Goal: Communication & Community: Answer question/provide support

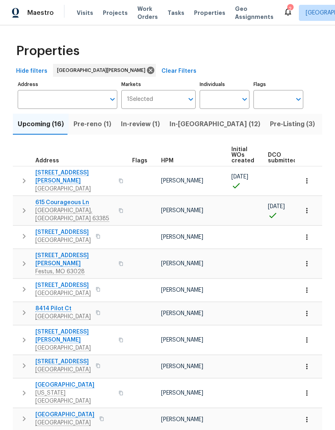
click at [192, 121] on span "In-[GEOGRAPHIC_DATA] (12)" at bounding box center [215, 124] width 91 height 11
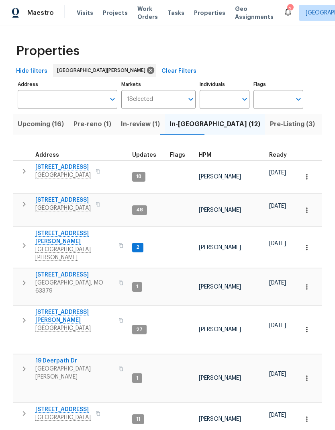
click at [47, 196] on span "[STREET_ADDRESS]" at bounding box center [62, 200] width 55 height 8
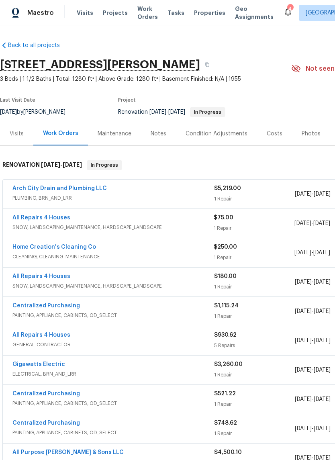
click at [30, 189] on link "Arch City Drain and Plumbing LLC" at bounding box center [59, 189] width 94 height 6
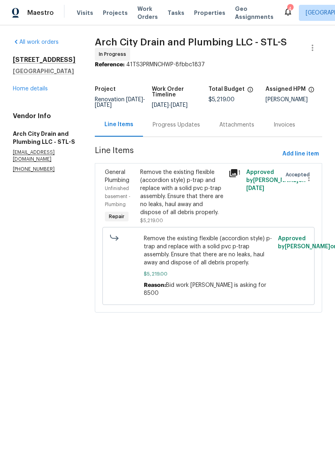
click at [179, 135] on div "Progress Updates" at bounding box center [176, 125] width 67 height 24
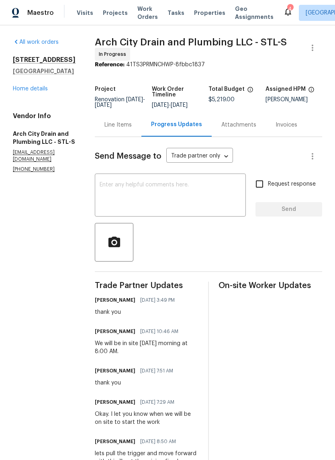
click at [195, 193] on textarea at bounding box center [171, 196] width 142 height 28
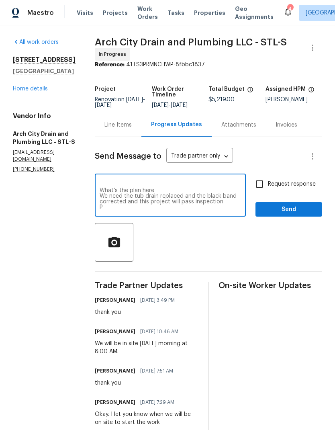
scroll to position [28, 0]
type textarea "Hey Michael I met this morning with beis and they disgusted the job because oth…"
click at [263, 192] on input "Request response" at bounding box center [259, 184] width 17 height 17
checkbox input "true"
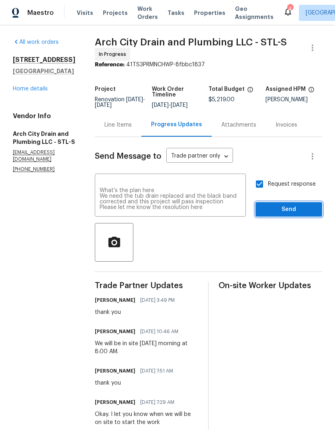
click at [288, 215] on span "Send" at bounding box center [289, 210] width 54 height 10
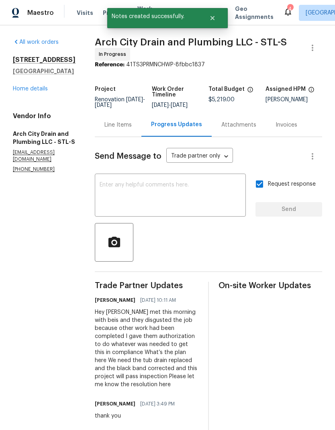
scroll to position [0, 0]
